Goal: Task Accomplishment & Management: Complete application form

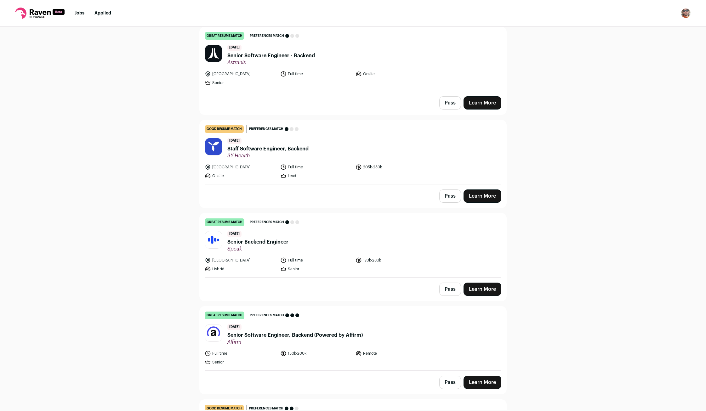
scroll to position [420, 0]
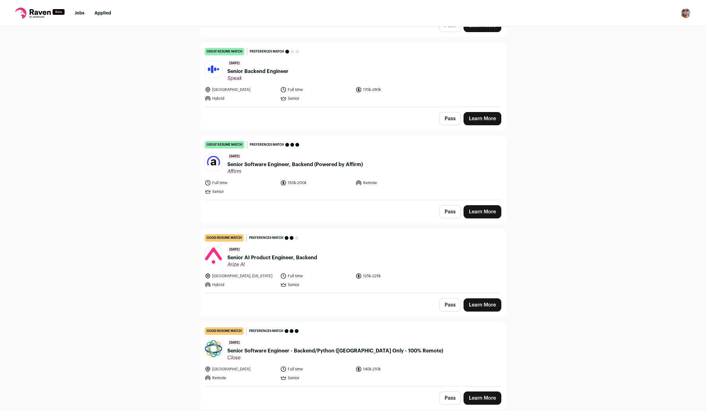
click at [247, 352] on span "Senior Software Engineer - Backend/Python ([GEOGRAPHIC_DATA] Only - 100% Remote)" at bounding box center [335, 351] width 216 height 8
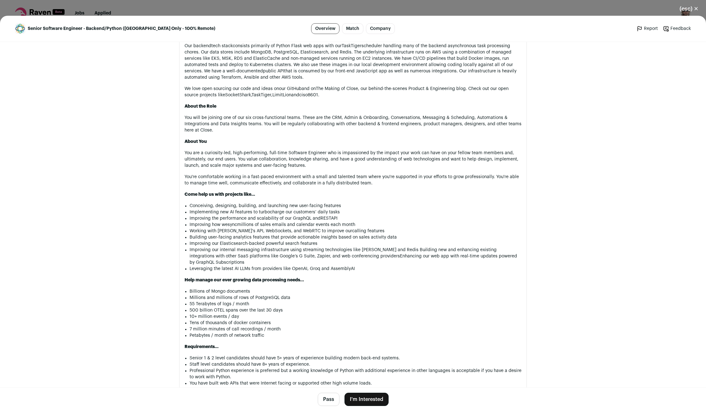
scroll to position [374, 0]
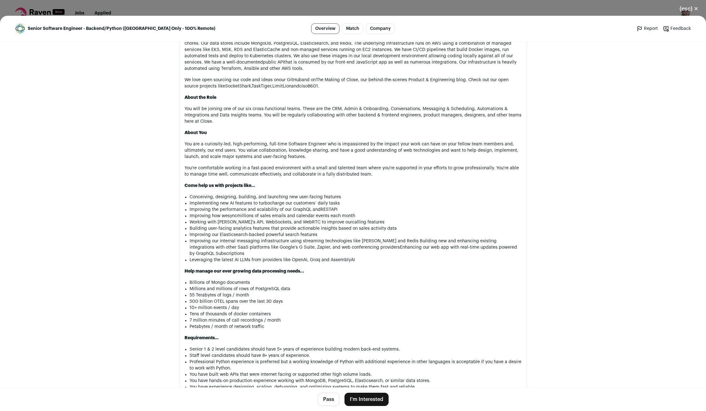
click at [362, 399] on button "I'm Interested" at bounding box center [366, 399] width 44 height 13
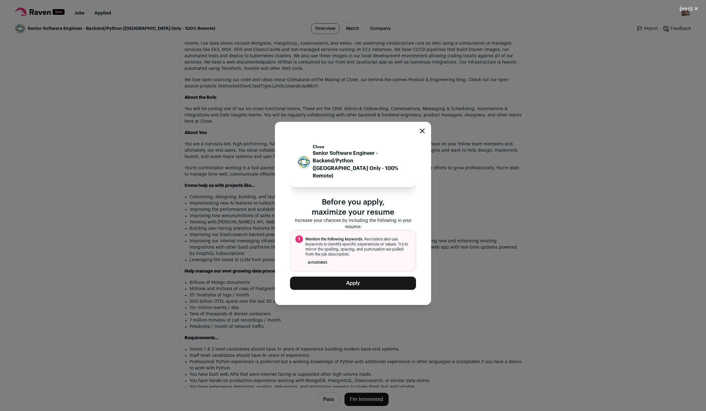
click at [319, 277] on button "Apply" at bounding box center [353, 283] width 126 height 13
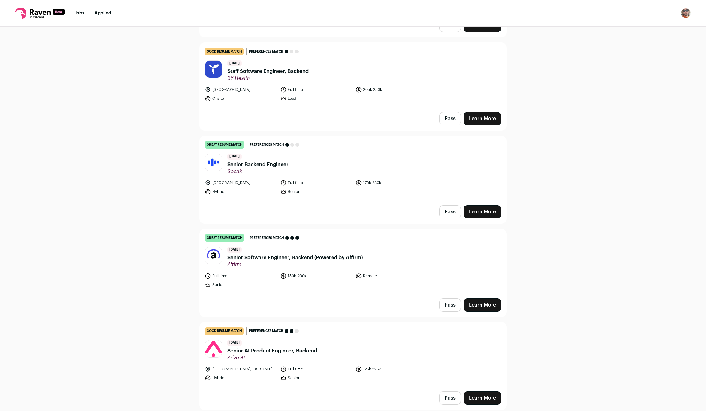
scroll to position [327, 0]
click at [447, 399] on button "Pass" at bounding box center [450, 398] width 22 height 13
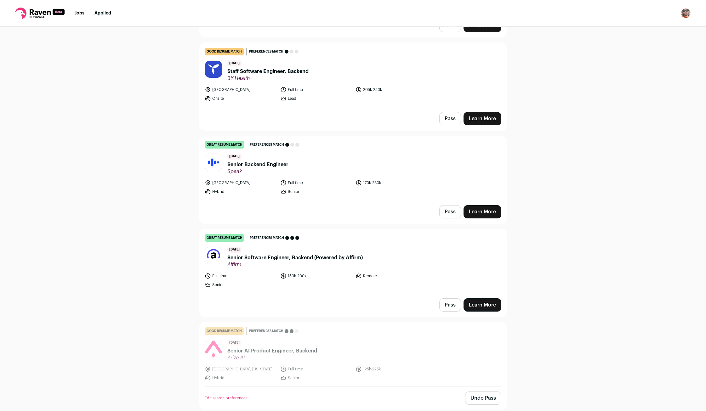
click at [283, 261] on span "Senior Software Engineer, Backend (Powered by Affirm)" at bounding box center [294, 258] width 135 height 8
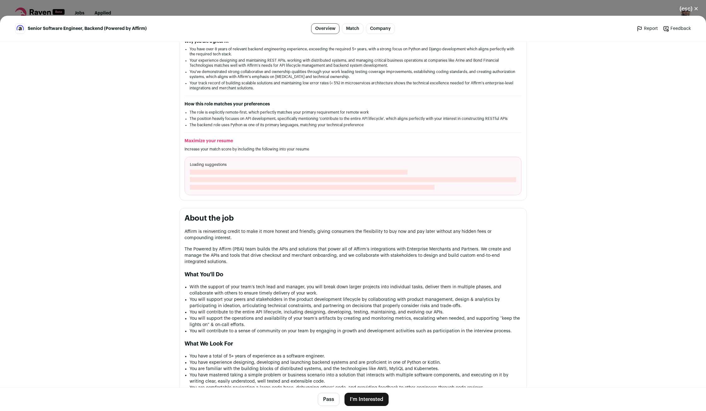
scroll to position [208, 0]
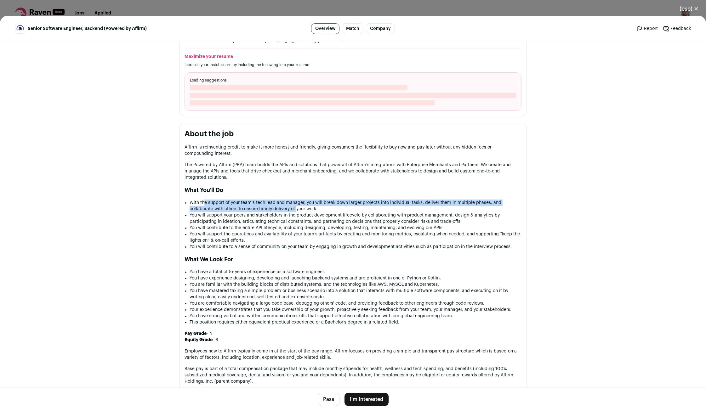
drag, startPoint x: 255, startPoint y: 206, endPoint x: 274, endPoint y: 208, distance: 18.6
click at [274, 208] on li "With the support of your team’s tech lead and manager, you will break down larg…" at bounding box center [355, 206] width 332 height 13
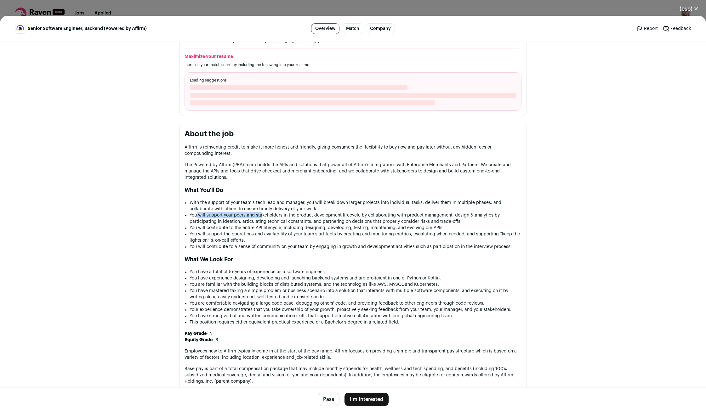
drag, startPoint x: 225, startPoint y: 216, endPoint x: 271, endPoint y: 217, distance: 45.6
click at [265, 217] on li "You will support your peers and stakeholders in the product development lifecyc…" at bounding box center [355, 218] width 332 height 13
drag, startPoint x: 207, startPoint y: 231, endPoint x: 267, endPoint y: 231, distance: 59.5
click at [267, 231] on li "You will contribute to the entire API lifecycle, including designing, developin…" at bounding box center [355, 228] width 332 height 6
drag, startPoint x: 291, startPoint y: 229, endPoint x: 358, endPoint y: 232, distance: 67.7
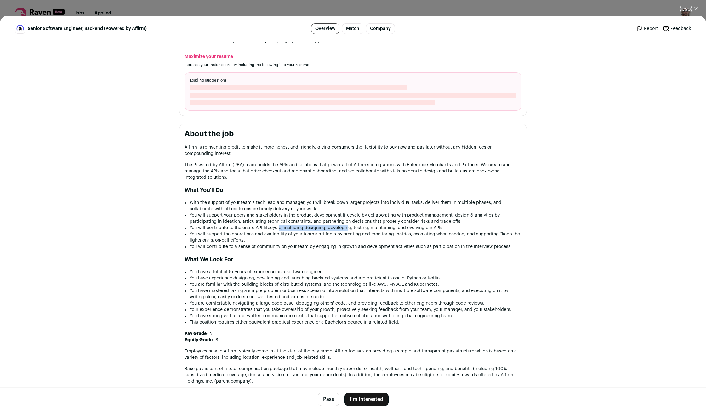
click at [353, 231] on li "You will contribute to the entire API lifecycle, including designing, developin…" at bounding box center [355, 228] width 332 height 6
drag, startPoint x: 371, startPoint y: 227, endPoint x: 411, endPoint y: 227, distance: 40.3
click at [411, 227] on li "You will contribute to the entire API lifecycle, including designing, developin…" at bounding box center [355, 228] width 332 height 6
drag, startPoint x: 202, startPoint y: 240, endPoint x: 309, endPoint y: 242, distance: 107.4
click at [305, 242] on li "You will support the operations and availability of your team’s artifacts by cr…" at bounding box center [355, 237] width 332 height 13
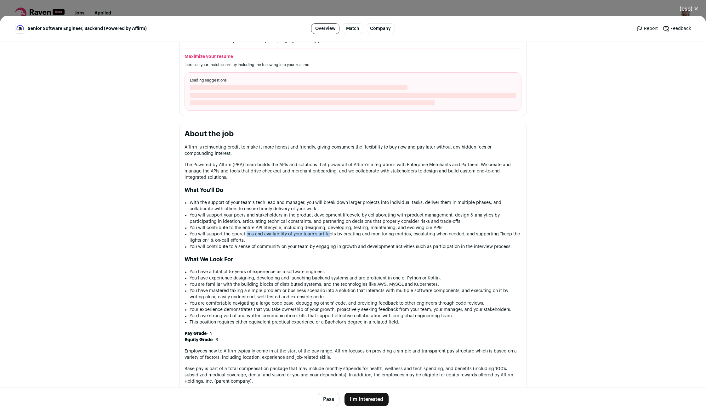
drag, startPoint x: 247, startPoint y: 236, endPoint x: 342, endPoint y: 235, distance: 95.1
click at [334, 235] on li "You will support the operations and availability of your team’s artifacts by cr…" at bounding box center [355, 237] width 332 height 13
drag, startPoint x: 246, startPoint y: 247, endPoint x: 342, endPoint y: 252, distance: 96.2
click at [305, 249] on li "You will contribute to a sense of community on your team by engaging in growth …" at bounding box center [355, 247] width 332 height 6
drag, startPoint x: 216, startPoint y: 274, endPoint x: 268, endPoint y: 274, distance: 51.3
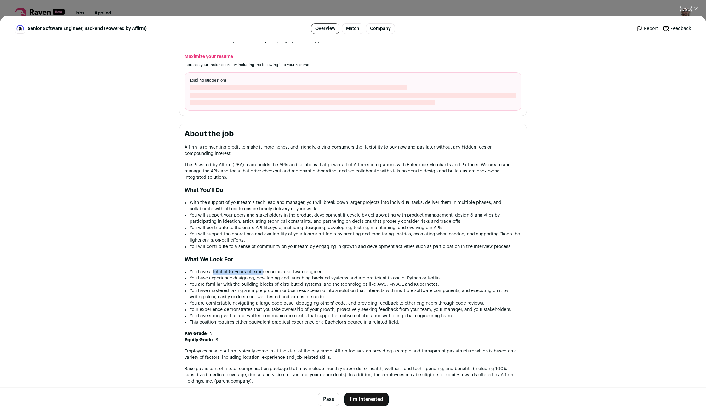
click at [266, 274] on li "You have a total of 5+ years of experience as a software engineer." at bounding box center [355, 272] width 332 height 6
drag, startPoint x: 226, startPoint y: 282, endPoint x: 309, endPoint y: 284, distance: 82.8
click at [309, 281] on li "You have experience designing, developing and launching backend systems and are…" at bounding box center [355, 278] width 332 height 6
drag, startPoint x: 250, startPoint y: 288, endPoint x: 342, endPoint y: 288, distance: 92.5
click at [336, 288] on li "You are familiar with the building blocks of distributed systems, and the techn…" at bounding box center [355, 284] width 332 height 6
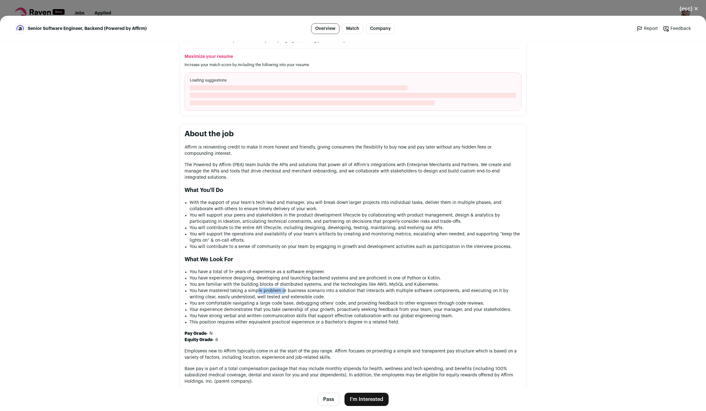
drag, startPoint x: 264, startPoint y: 296, endPoint x: 284, endPoint y: 296, distance: 19.8
click at [284, 296] on li "You have mastered taking a simple problem or business scenario into a solution …" at bounding box center [355, 294] width 332 height 13
click at [308, 300] on li "You have mastered taking a simple problem or business scenario into a solution …" at bounding box center [355, 294] width 332 height 13
drag, startPoint x: 279, startPoint y: 308, endPoint x: 336, endPoint y: 306, distance: 57.0
click at [336, 306] on li "You are comfortable navigating a large code base, debugging others' code, and p…" at bounding box center [355, 303] width 332 height 6
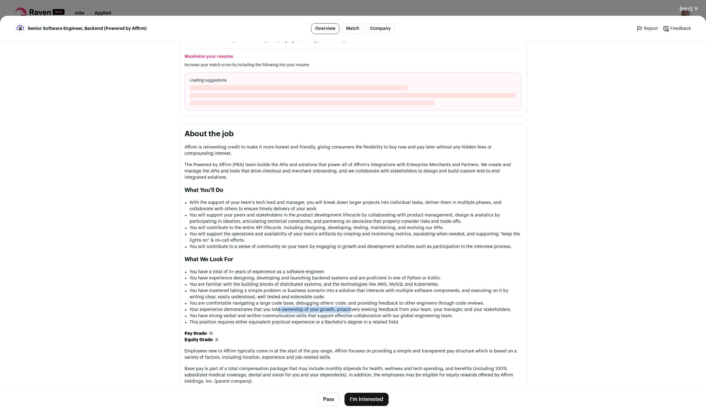
drag, startPoint x: 278, startPoint y: 314, endPoint x: 360, endPoint y: 319, distance: 82.9
click at [351, 313] on li "Your experience demonstrates that you take ownership of your growth, proactivel…" at bounding box center [355, 310] width 332 height 6
drag, startPoint x: 284, startPoint y: 321, endPoint x: 343, endPoint y: 322, distance: 59.5
click at [343, 319] on li "You have strong verbal and written communication skills that support effective …" at bounding box center [355, 316] width 332 height 6
drag, startPoint x: 287, startPoint y: 328, endPoint x: 367, endPoint y: 332, distance: 80.4
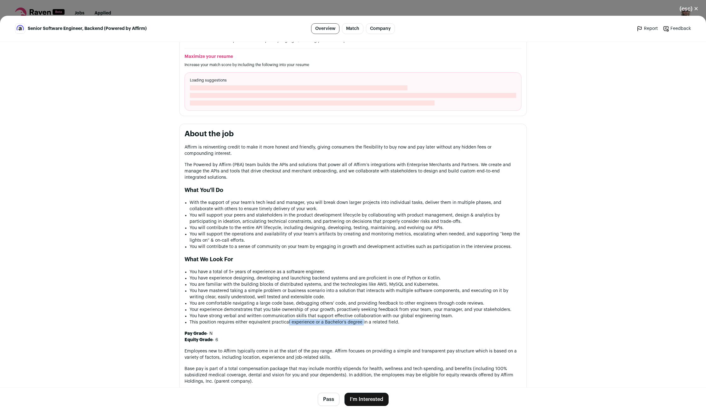
click at [365, 332] on div "Affirm is reinventing credit to make it more honest and friendly, giving consum…" at bounding box center [352, 338] width 337 height 388
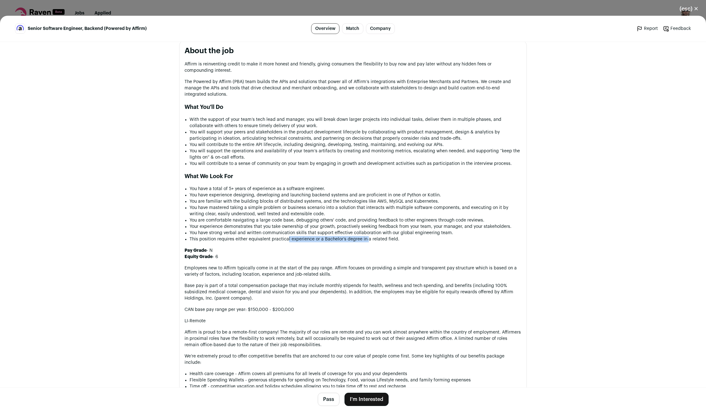
scroll to position [323, 0]
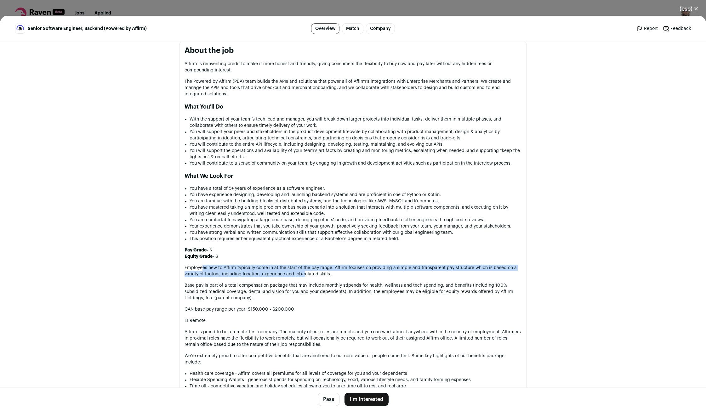
drag, startPoint x: 280, startPoint y: 279, endPoint x: 316, endPoint y: 283, distance: 36.5
click at [308, 277] on p "Employees new to Affirm typically come in at the start of the pay range. Affirm…" at bounding box center [352, 271] width 337 height 13
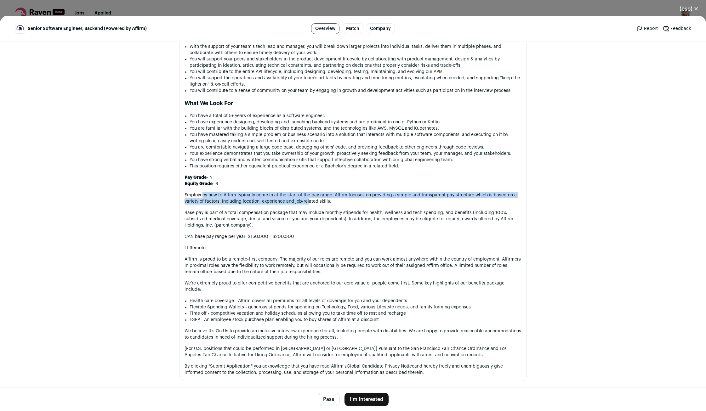
scroll to position [406, 0]
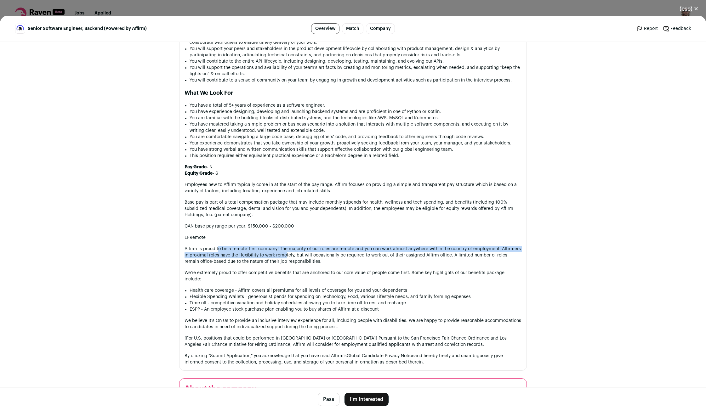
drag, startPoint x: 219, startPoint y: 257, endPoint x: 298, endPoint y: 264, distance: 79.7
click at [289, 263] on p "Affirm is proud to be a remote-first company! The majority of our roles are rem…" at bounding box center [352, 255] width 337 height 19
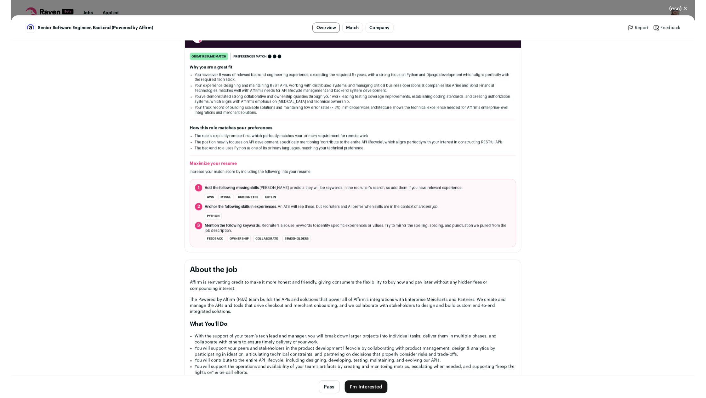
scroll to position [220, 0]
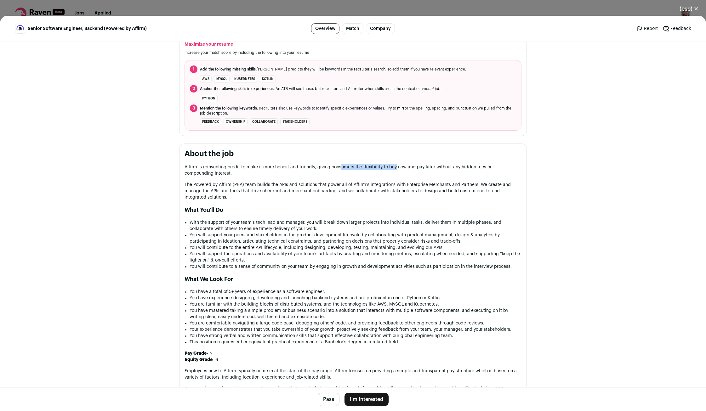
drag, startPoint x: 339, startPoint y: 170, endPoint x: 423, endPoint y: 166, distance: 83.8
click at [402, 166] on p "Affirm is reinventing credit to make it more honest and friendly, giving consum…" at bounding box center [352, 170] width 337 height 13
drag, startPoint x: 213, startPoint y: 184, endPoint x: 302, endPoint y: 185, distance: 88.8
click at [273, 184] on p "The Powered by Affirm (PBA) team builds the APIs and solutions that power all o…" at bounding box center [352, 191] width 337 height 19
drag, startPoint x: 295, startPoint y: 185, endPoint x: 385, endPoint y: 183, distance: 89.4
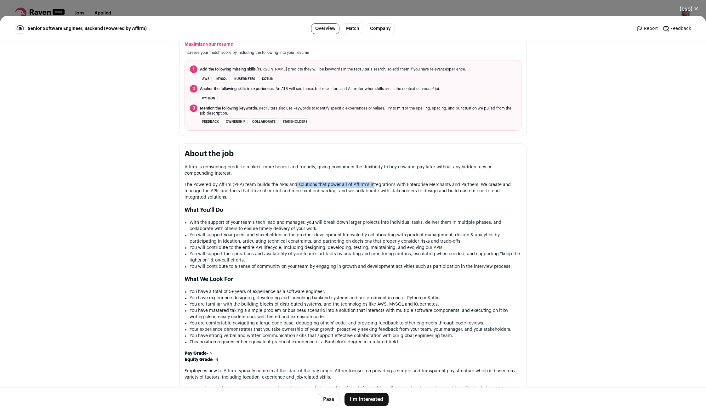
click at [379, 183] on p "The Powered by Affirm (PBA) team builds the APIs and solutions that power all o…" at bounding box center [352, 191] width 337 height 19
click at [370, 201] on div "Affirm is reinventing credit to make it more honest and friendly, giving consum…" at bounding box center [352, 358] width 337 height 388
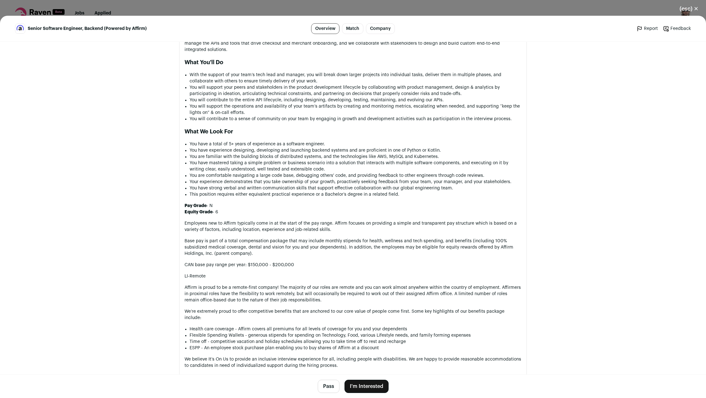
scroll to position [398, 0]
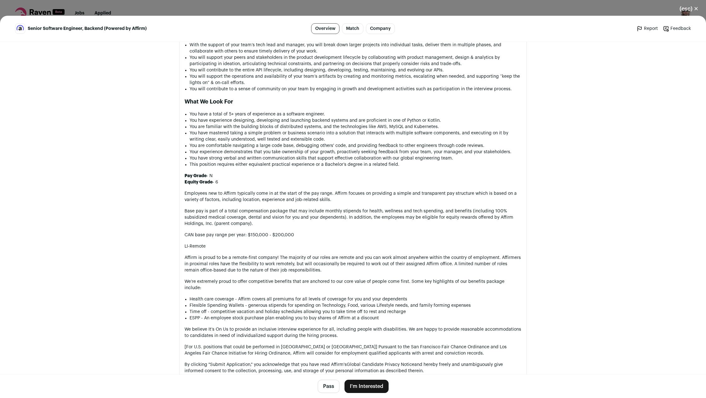
click at [362, 389] on button "I'm Interested" at bounding box center [366, 386] width 44 height 13
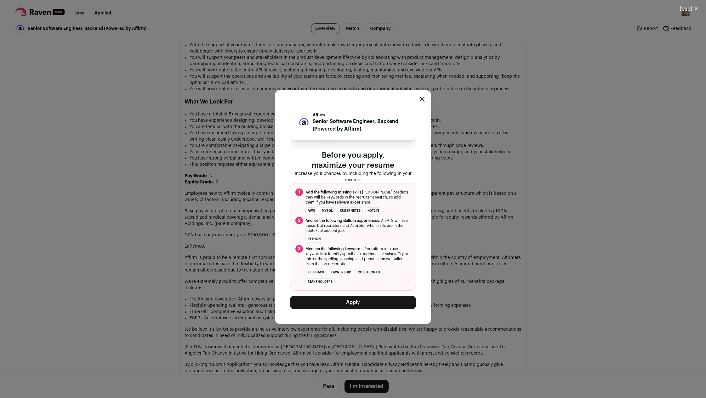
click at [352, 303] on button "Apply" at bounding box center [353, 302] width 126 height 13
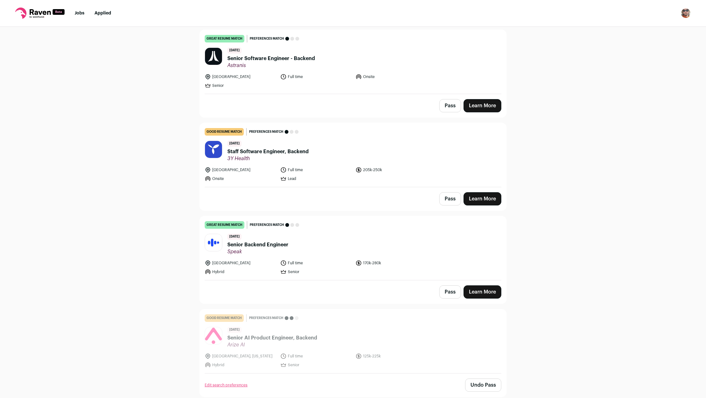
scroll to position [246, 0]
